Goal: Information Seeking & Learning: Learn about a topic

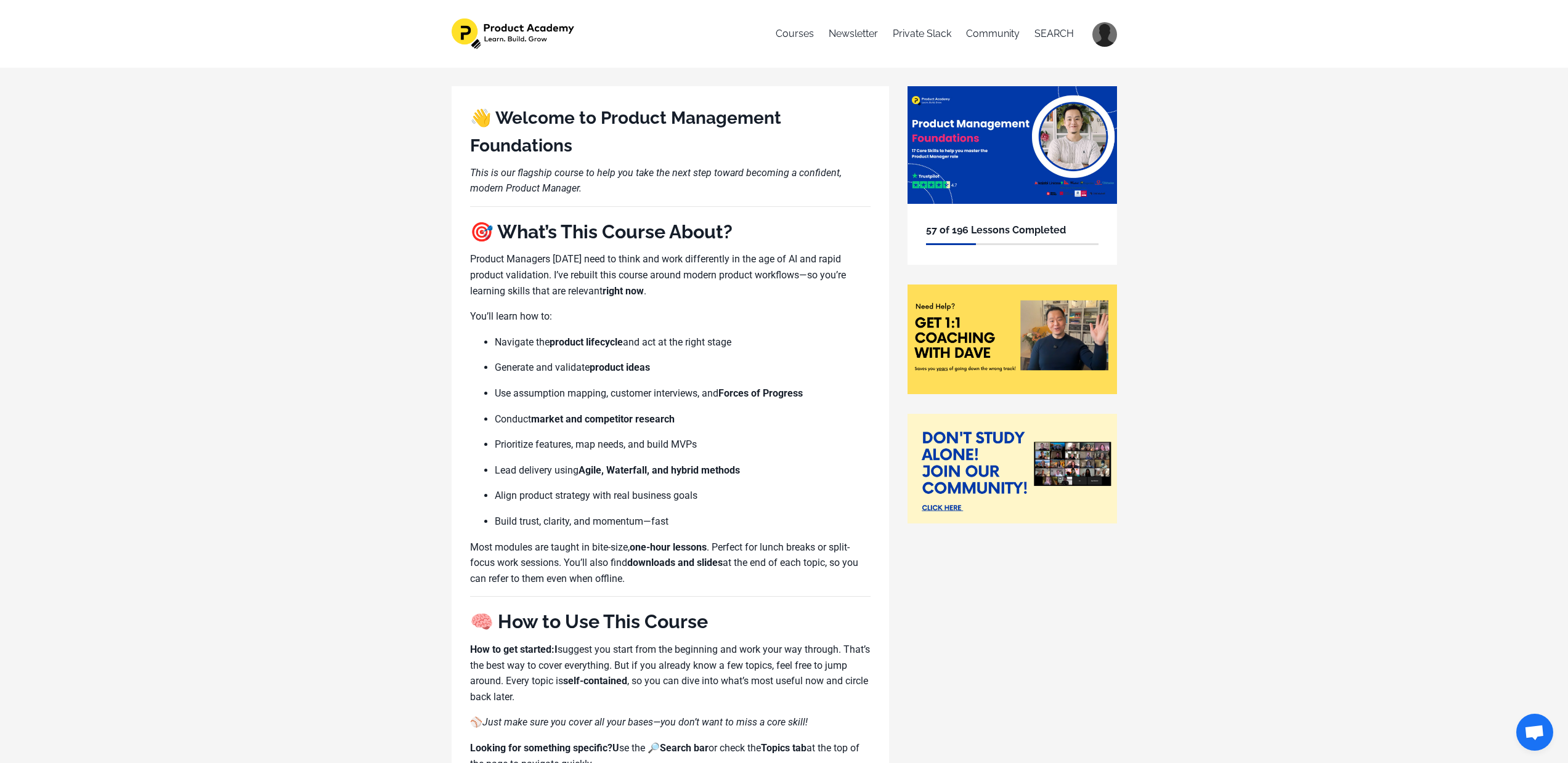
scroll to position [888, 0]
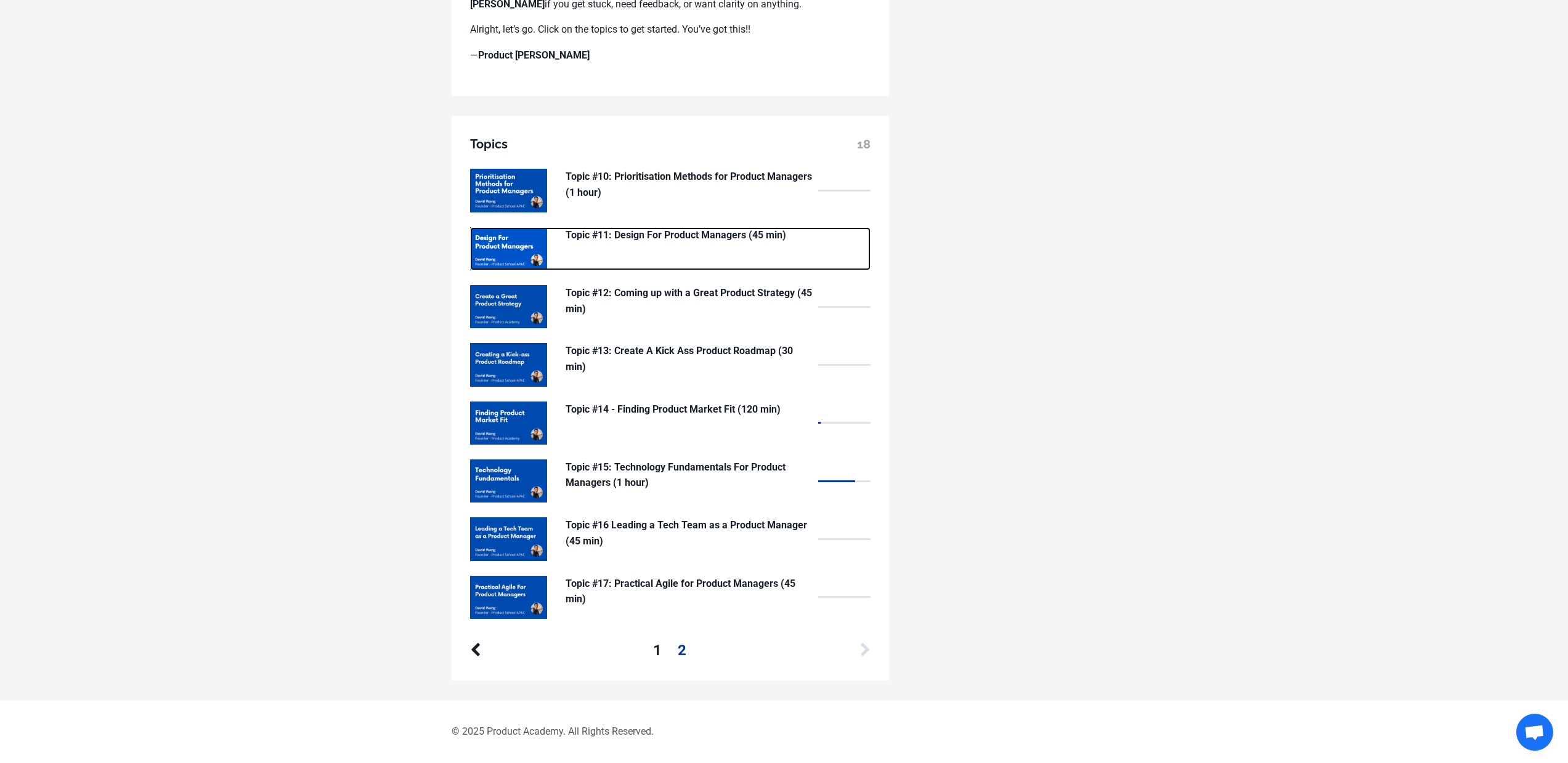
click at [651, 237] on p "Topic #11: Design For Product Managers (45 min)" at bounding box center [689, 236] width 246 height 16
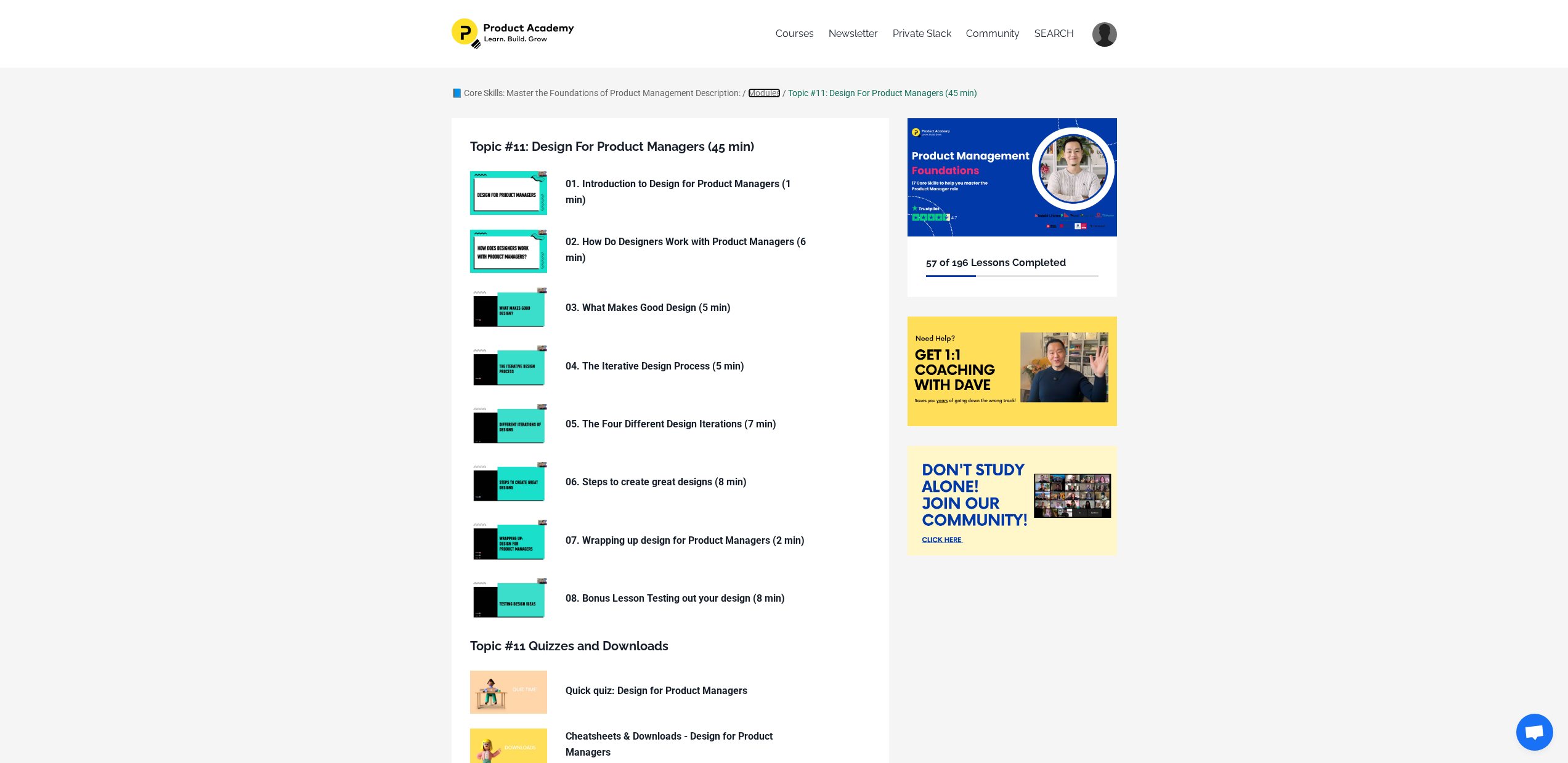
click at [776, 94] on link "Modules" at bounding box center [764, 93] width 33 height 10
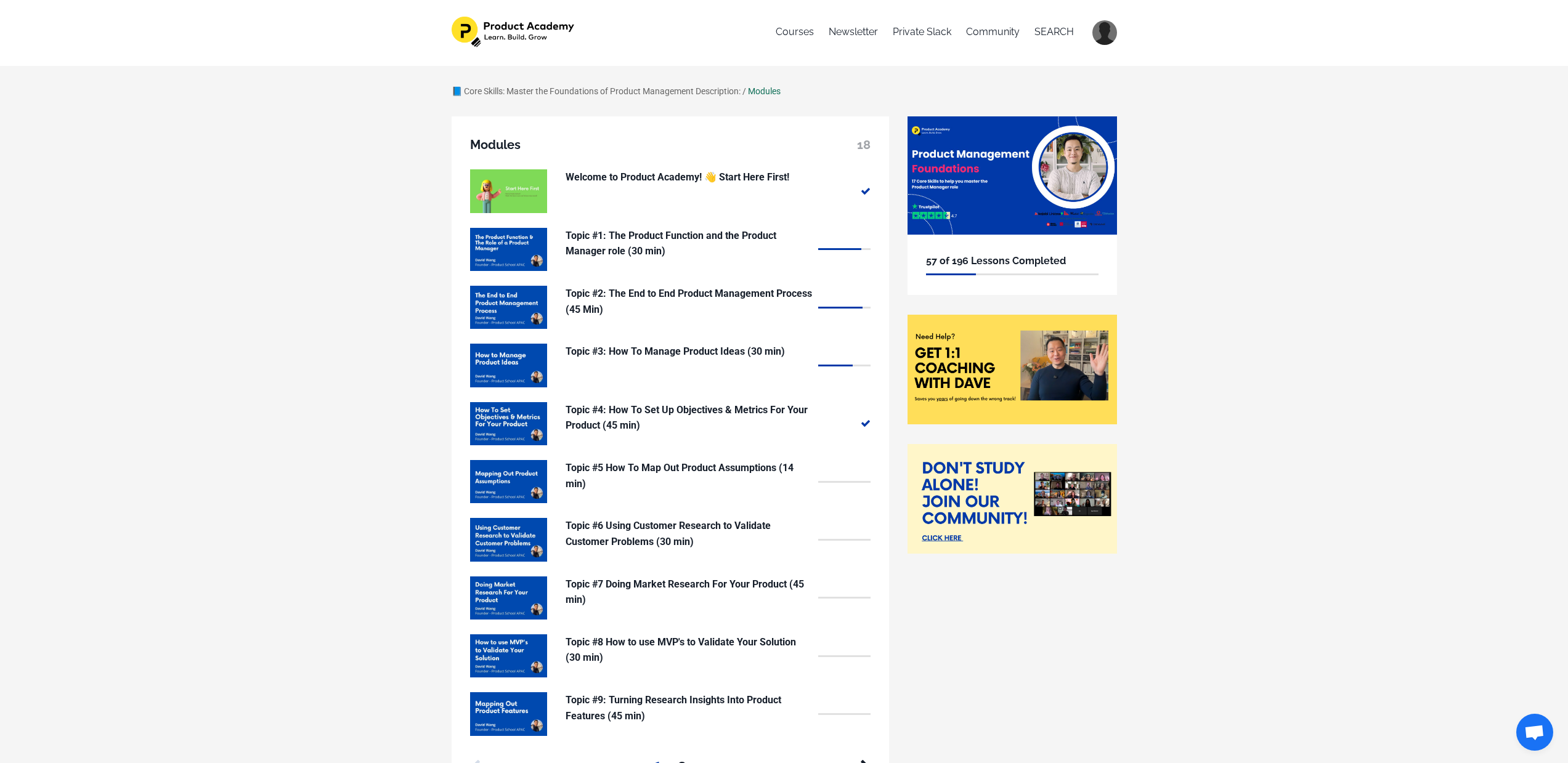
scroll to position [3, 0]
click at [515, 471] on img at bounding box center [509, 481] width 77 height 43
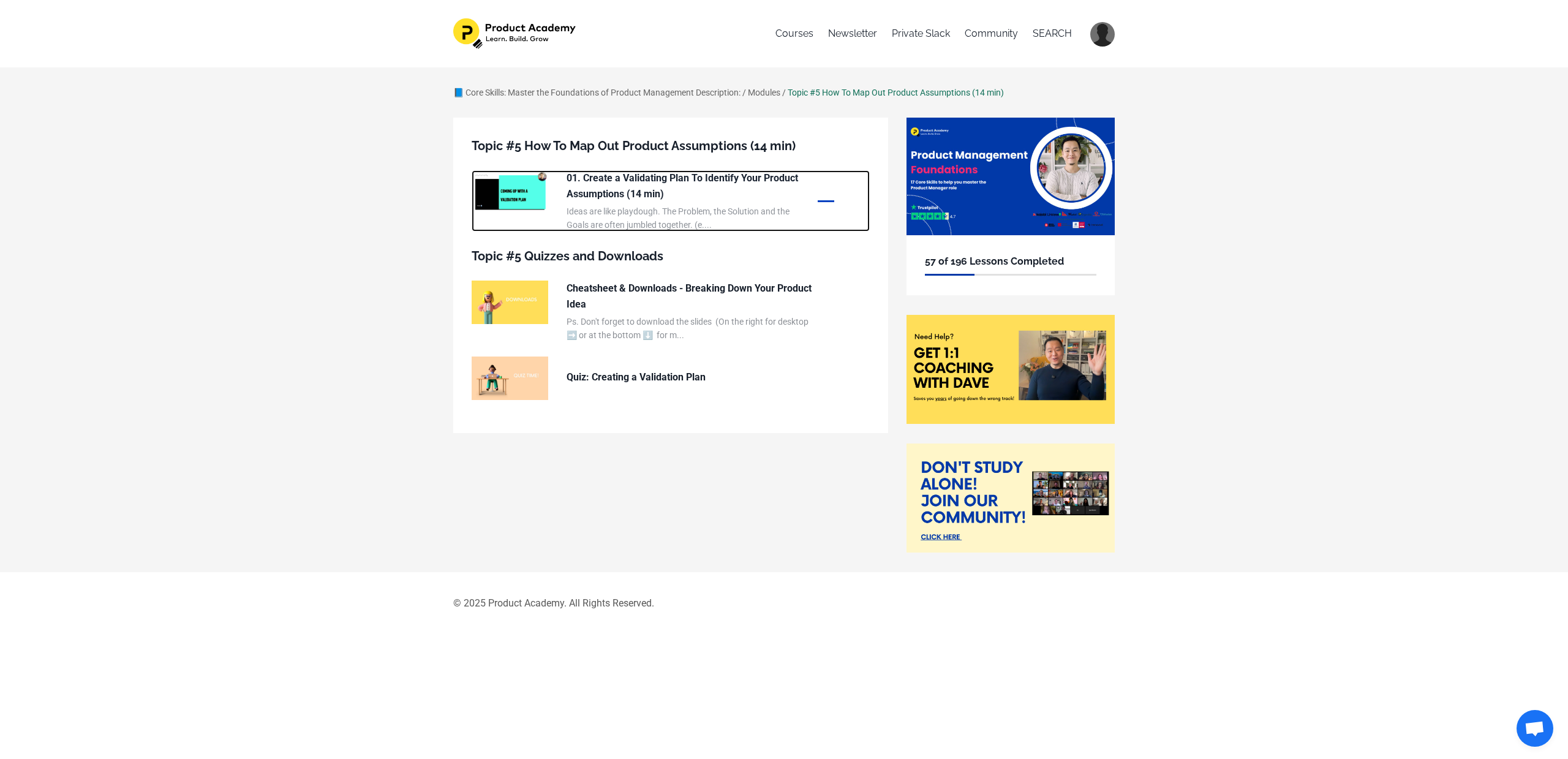
click at [501, 201] on img at bounding box center [510, 192] width 76 height 43
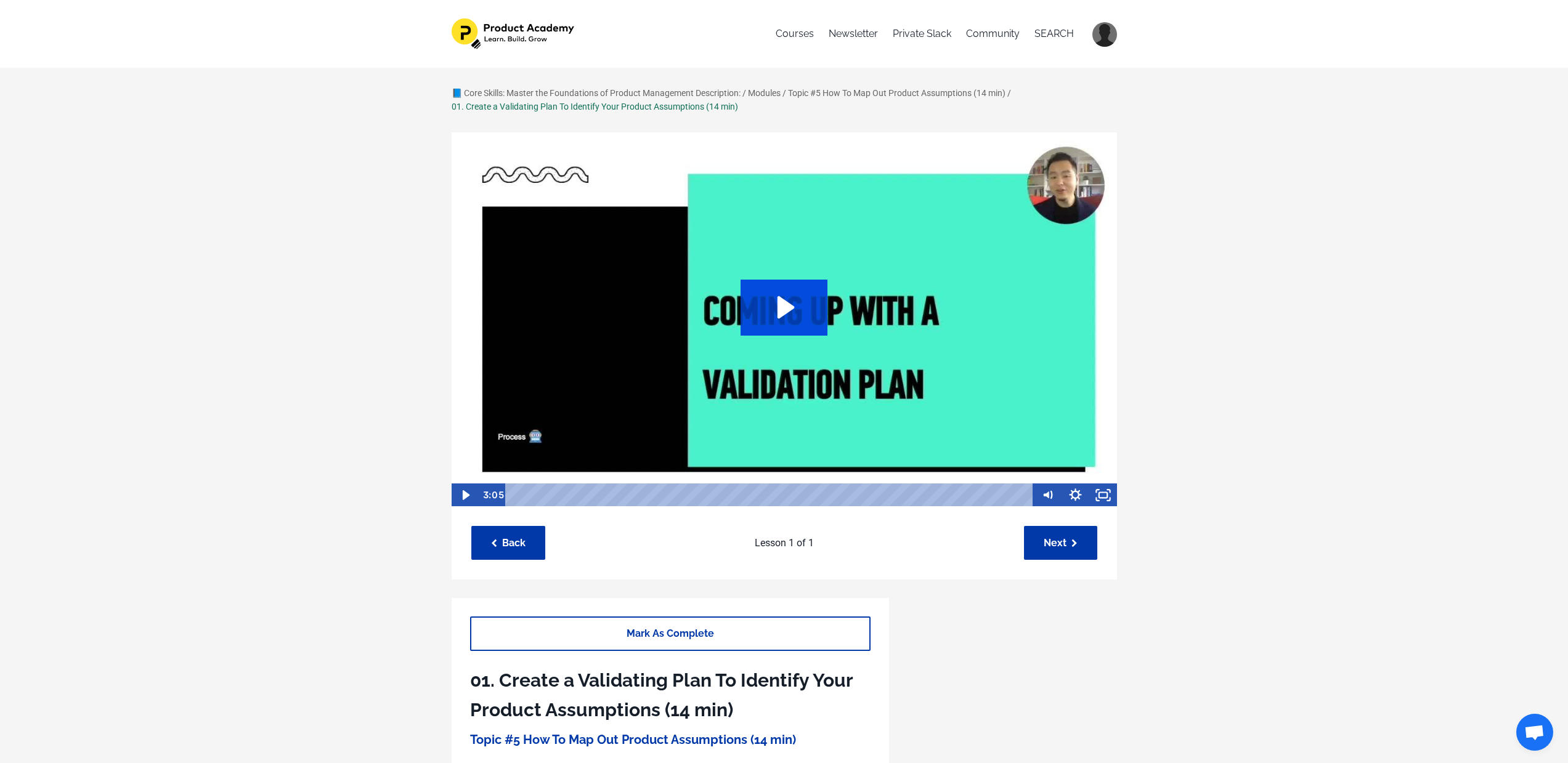
click at [791, 302] on icon "Play Video: /sites/127338/video/a9a7ec7d-fc29-492e-96b9-4e3d14d70d41.mp4" at bounding box center [784, 307] width 87 height 55
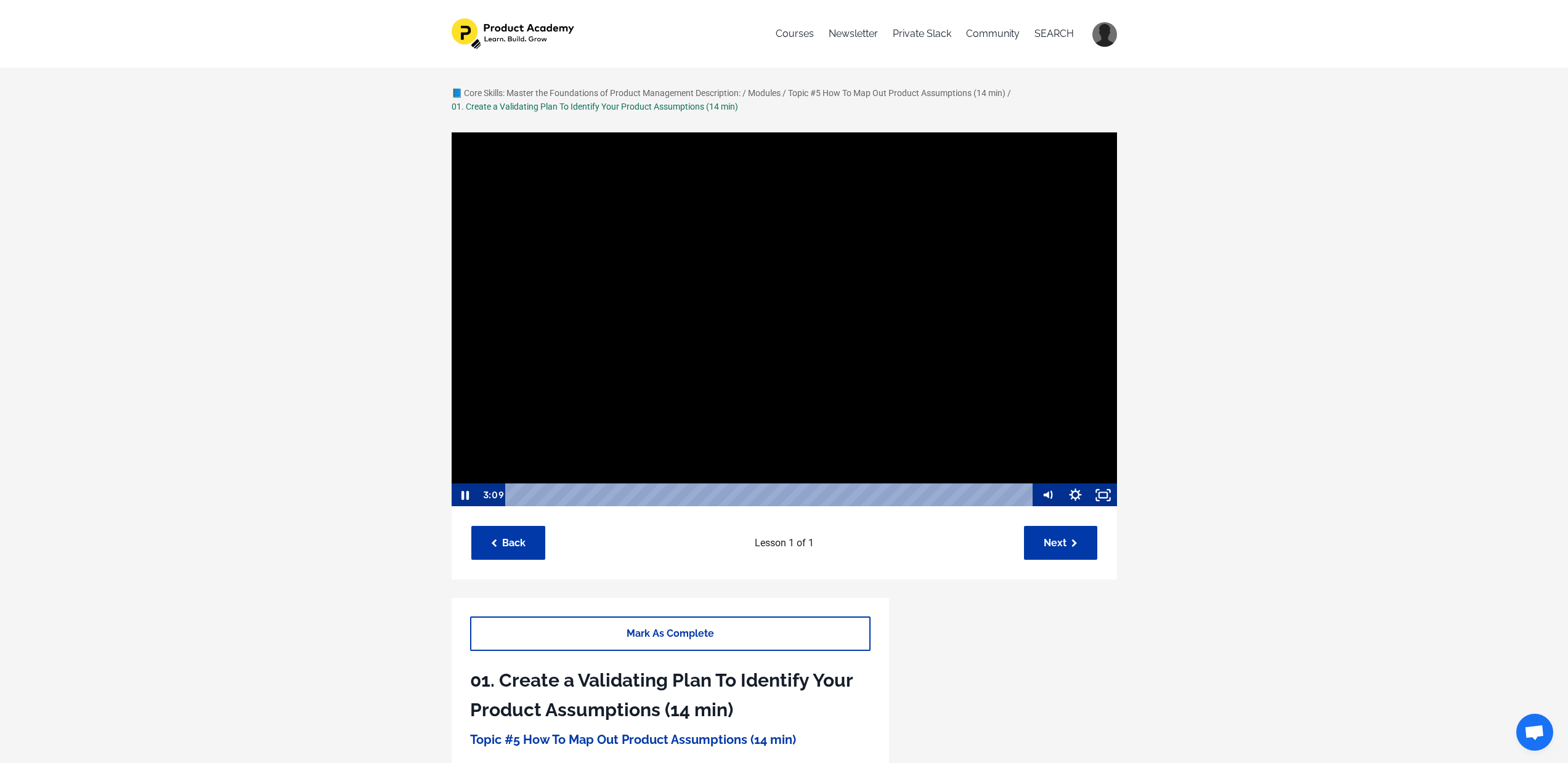
scroll to position [1, 0]
click at [520, 496] on div "Playbar" at bounding box center [771, 494] width 511 height 23
click at [469, 493] on icon "Pause" at bounding box center [464, 494] width 33 height 29
